Goal: Information Seeking & Learning: Learn about a topic

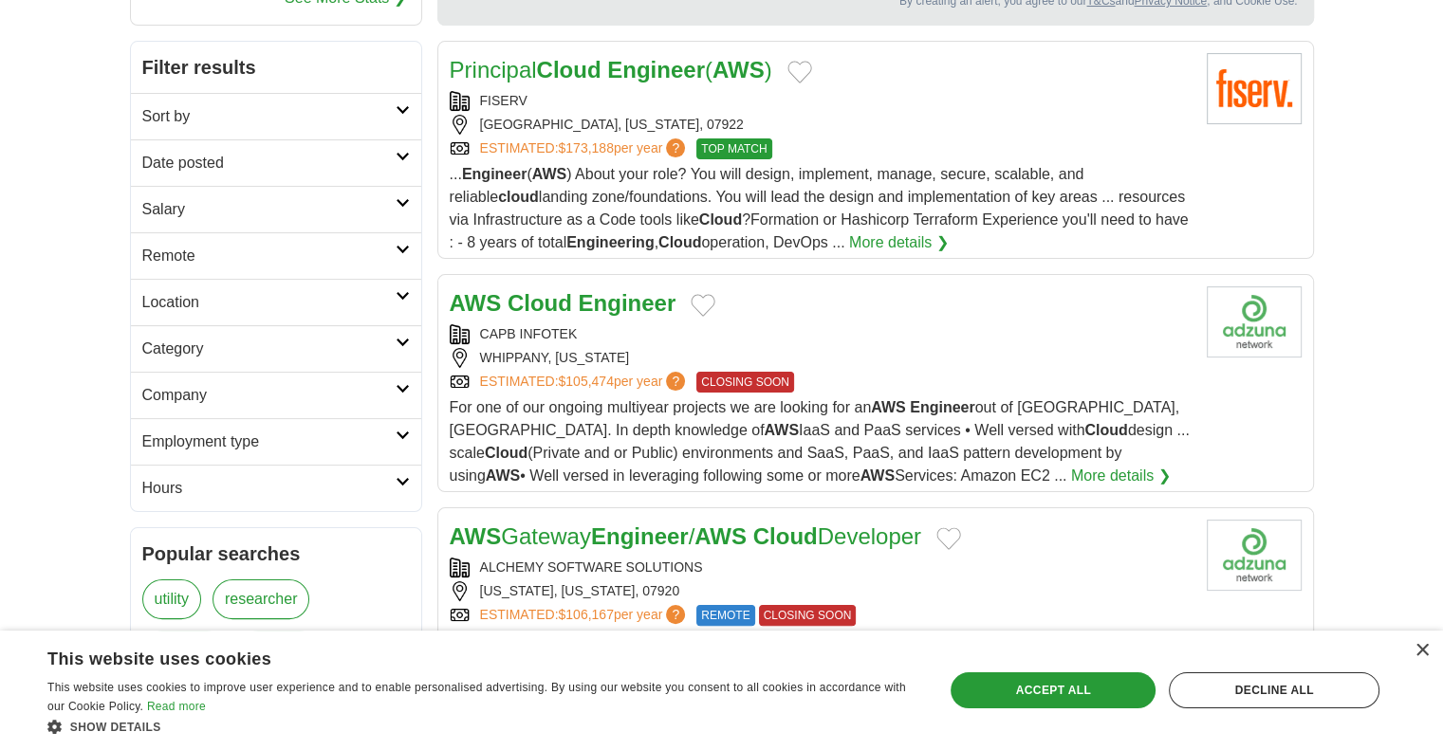
scroll to position [285, 0]
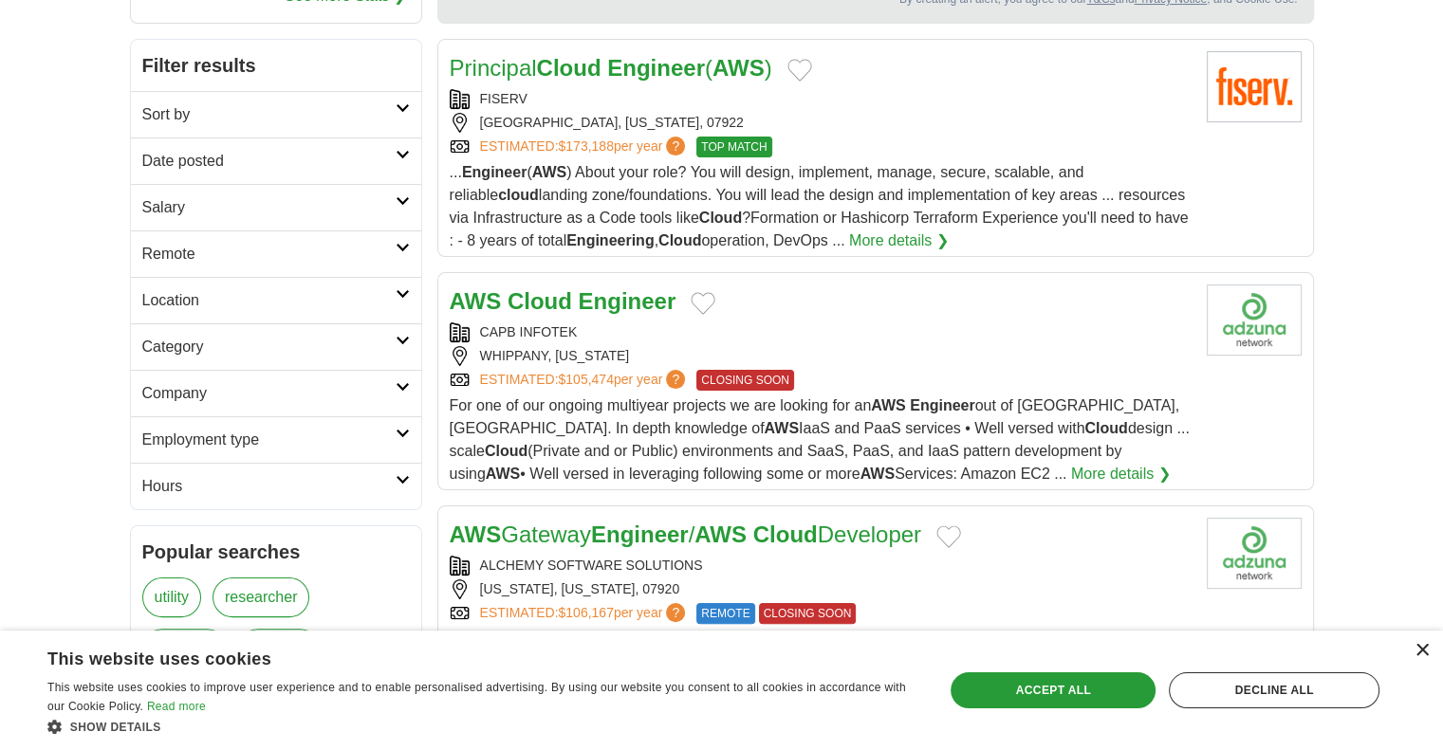
click at [1419, 656] on div "×" at bounding box center [1422, 651] width 14 height 14
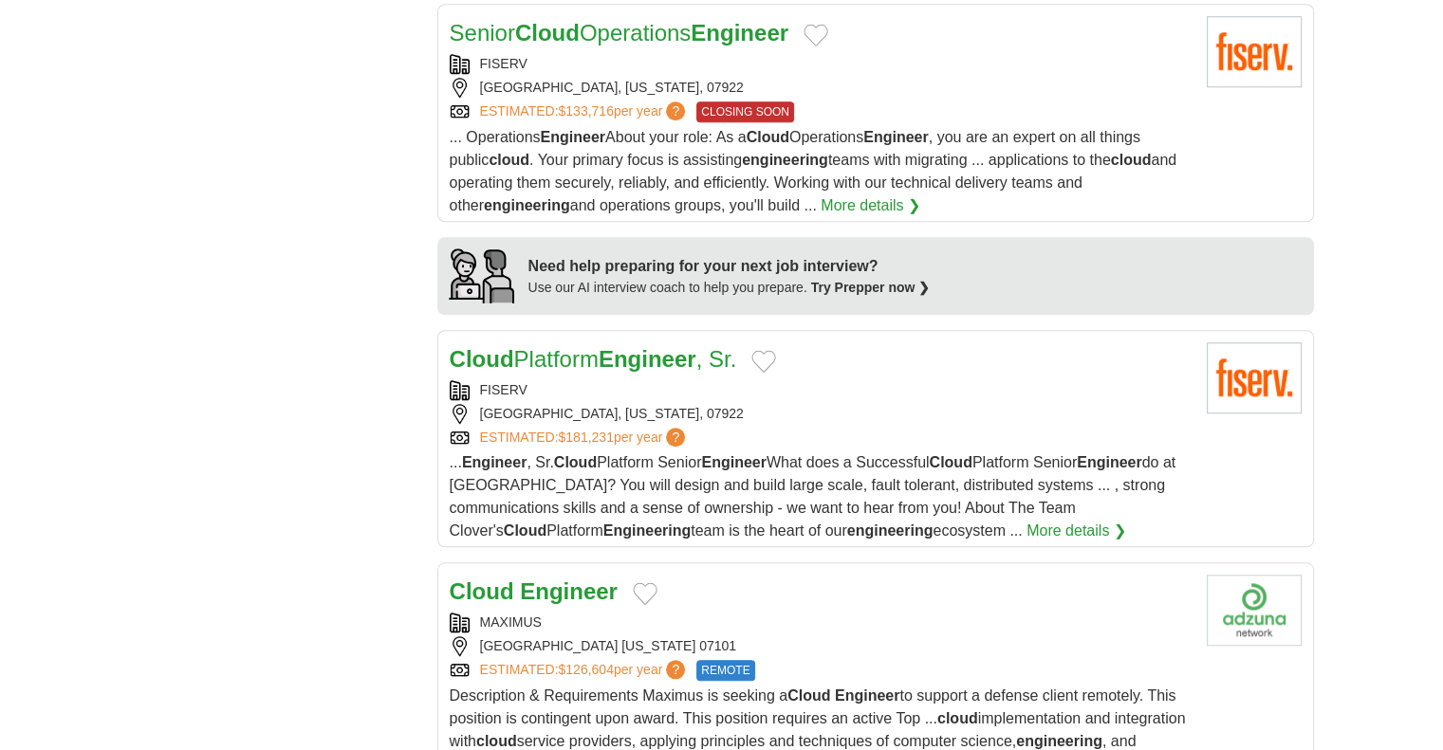
scroll to position [1613, 0]
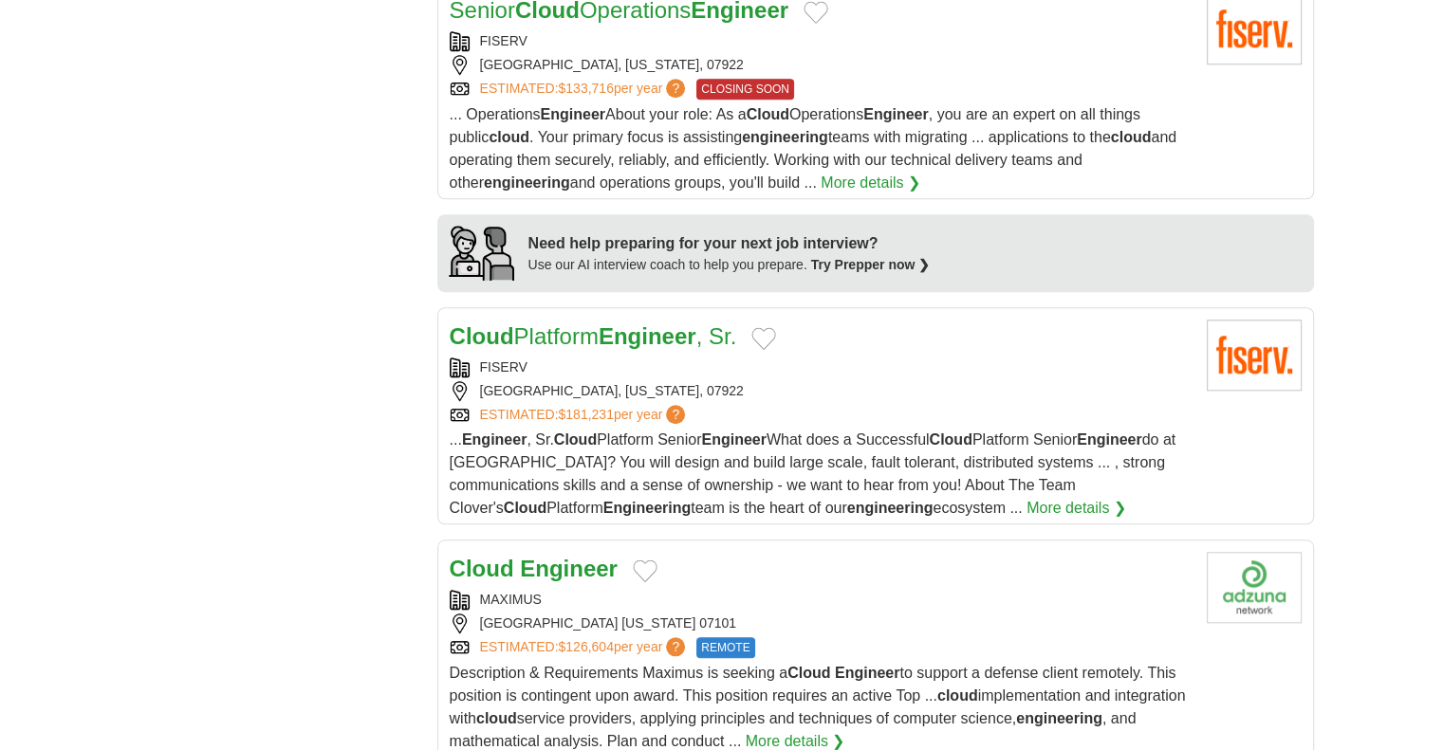
click at [571, 556] on strong "Engineer" at bounding box center [569, 569] width 98 height 26
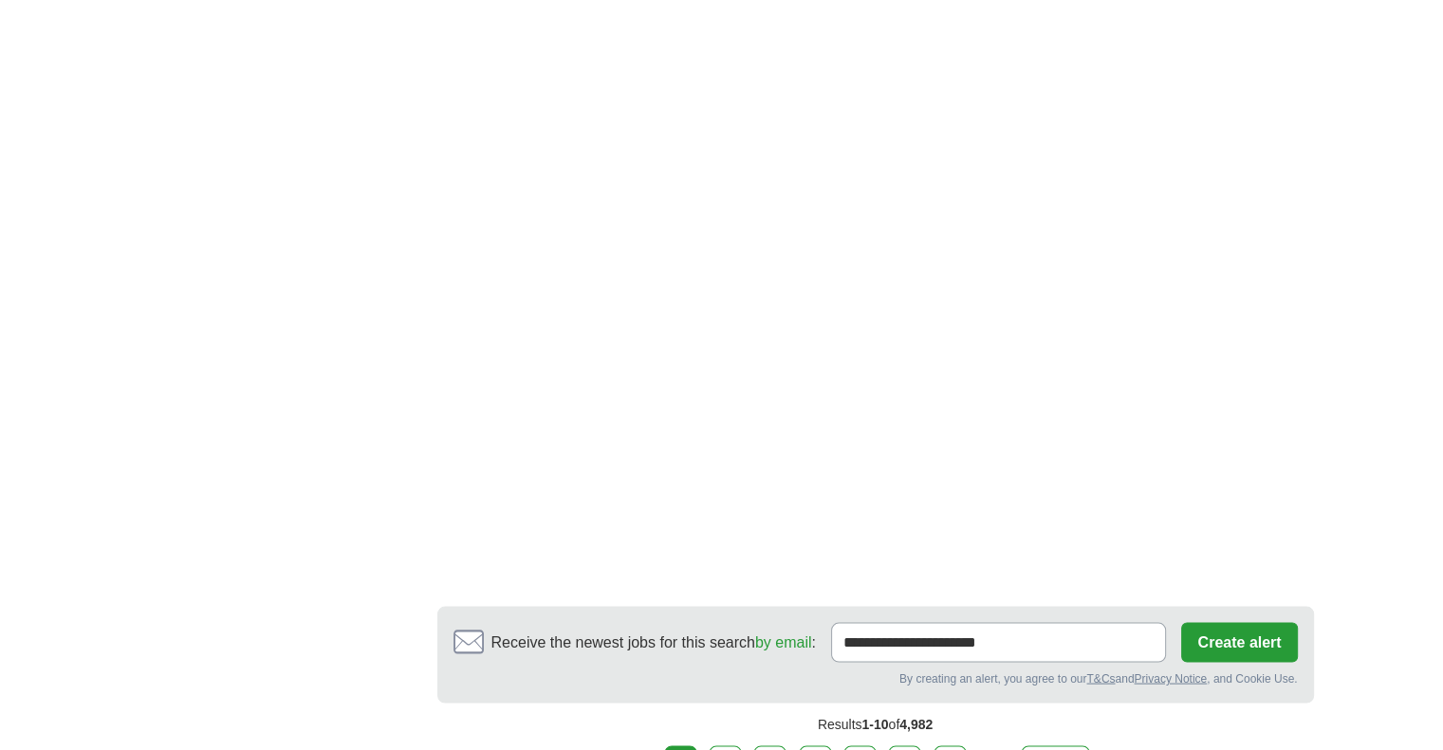
scroll to position [3525, 0]
click at [1055, 745] on link "next ❯" at bounding box center [1056, 765] width 70 height 40
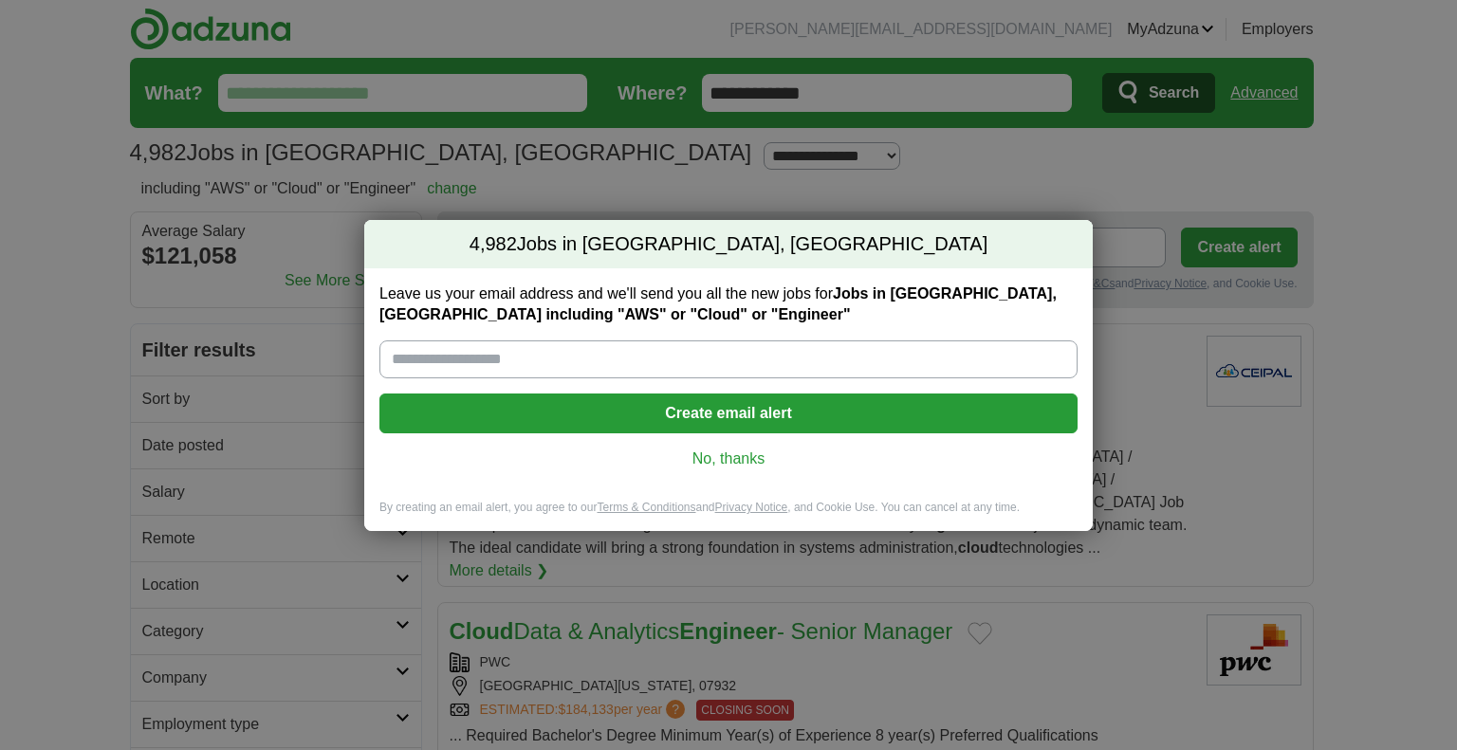
click at [741, 462] on link "No, thanks" at bounding box center [729, 459] width 668 height 21
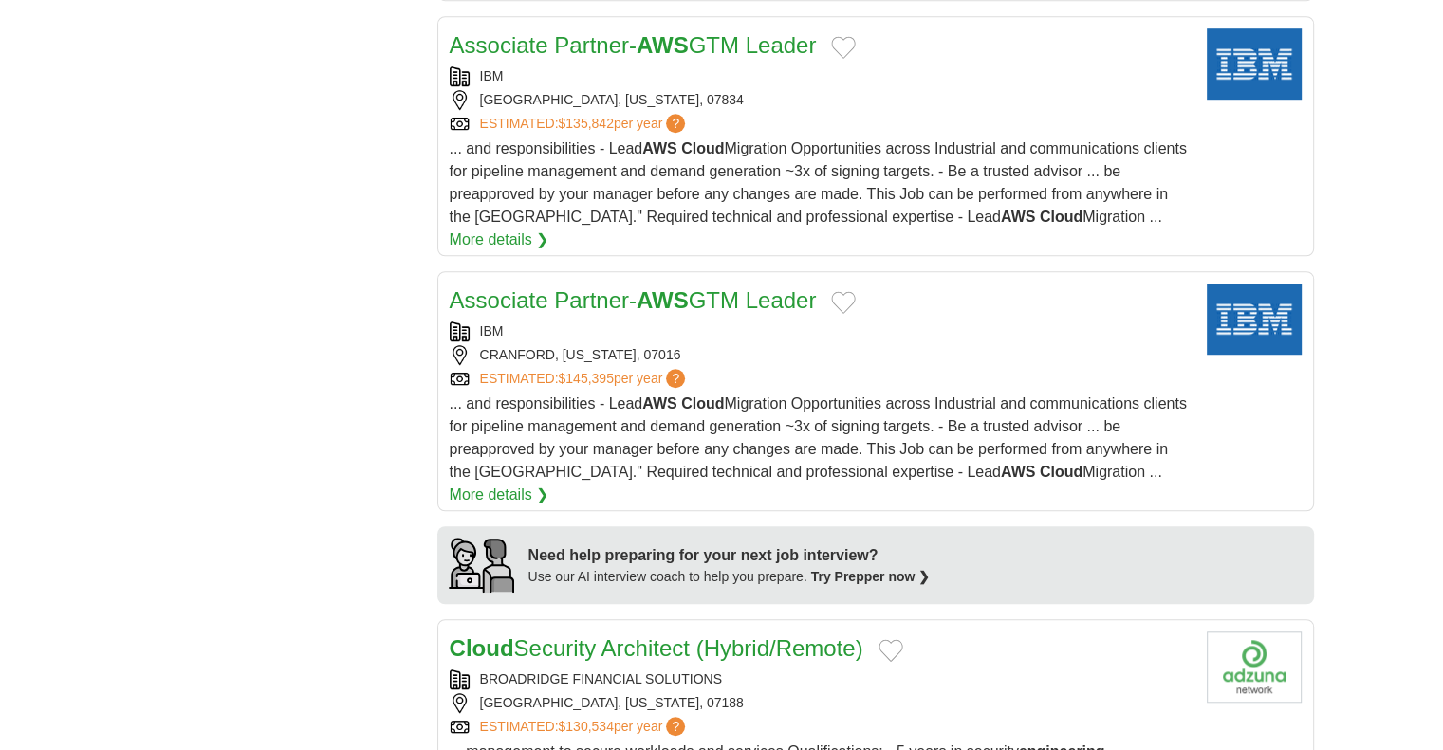
scroll to position [1368, 0]
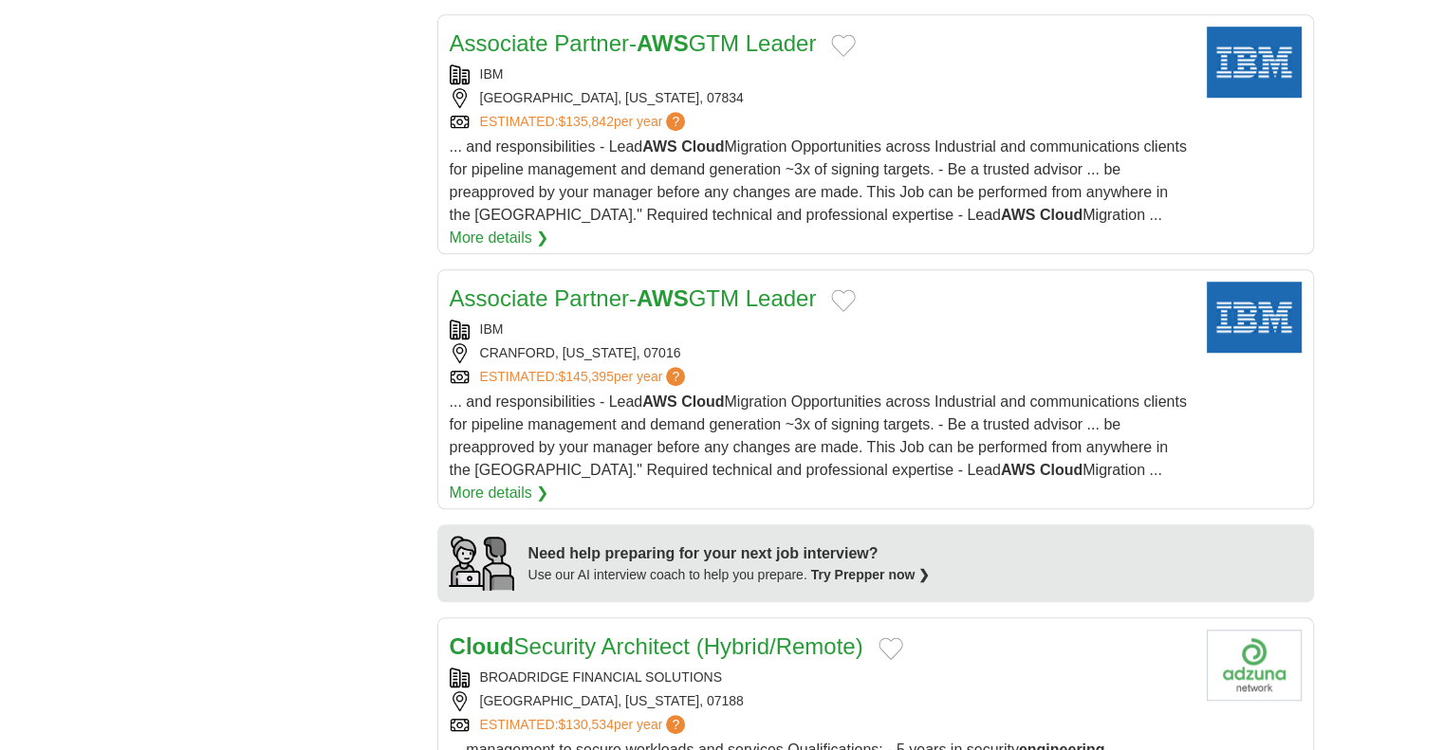
click at [657, 286] on strong "AWS" at bounding box center [663, 299] width 52 height 26
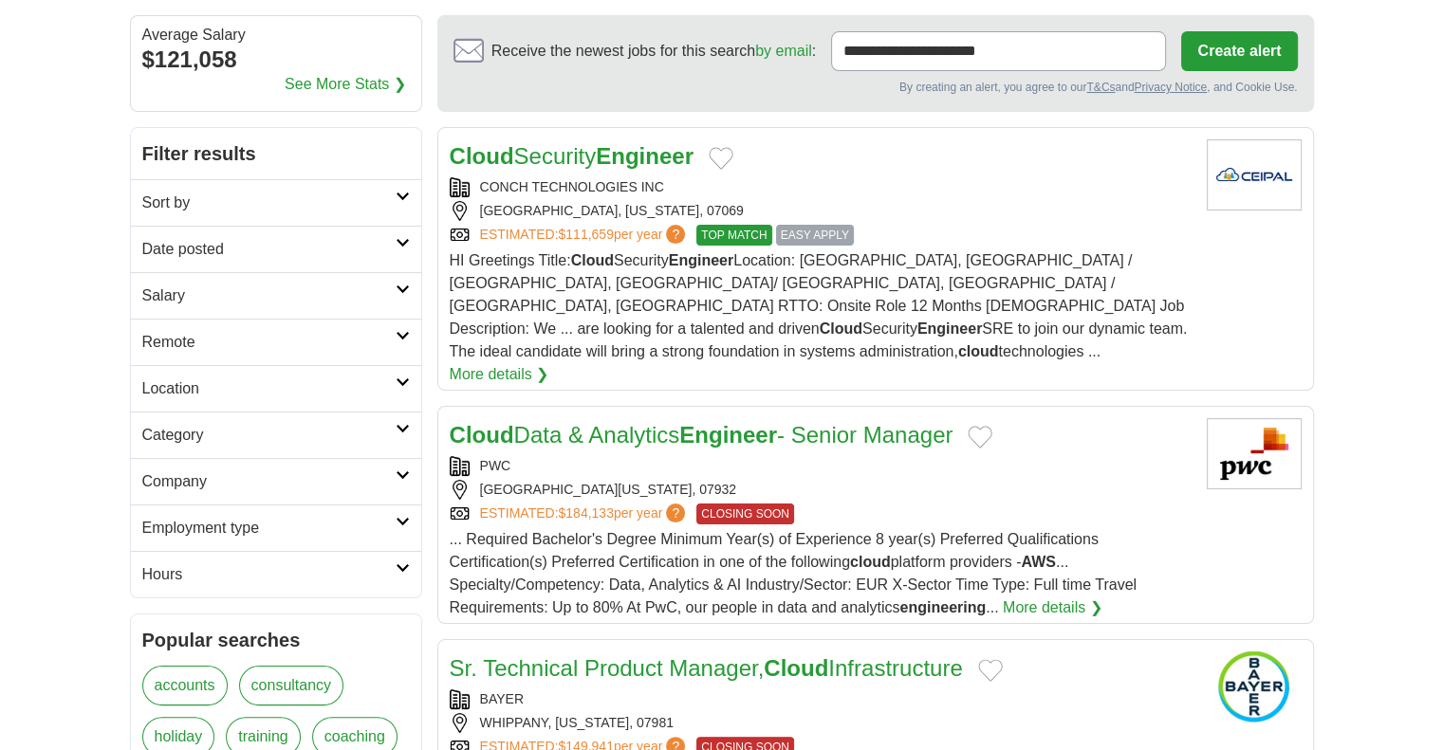
scroll to position [114, 0]
